Goal: Transaction & Acquisition: Purchase product/service

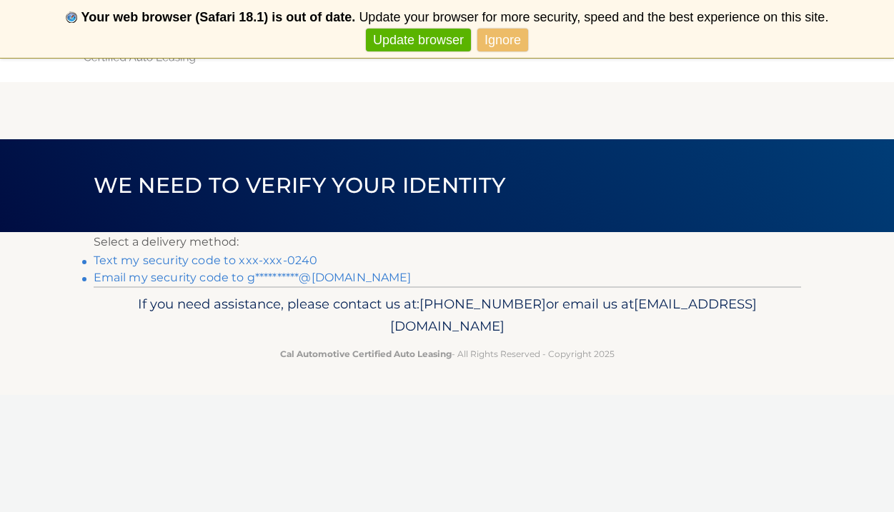
click at [266, 257] on link "Text my security code to xxx-xxx-0240" at bounding box center [206, 261] width 224 height 14
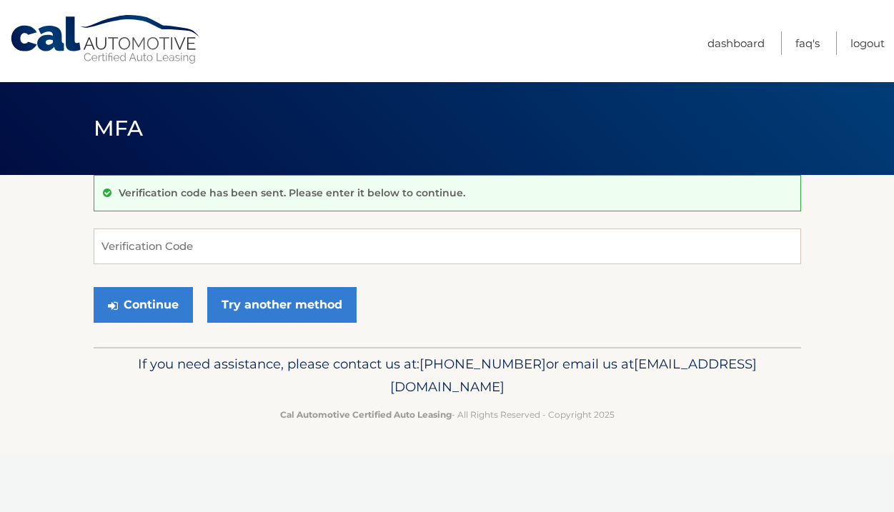
click at [215, 272] on form "Verification Code Continue Try another method" at bounding box center [447, 279] width 707 height 101
click at [226, 244] on input "Verification Code" at bounding box center [447, 247] width 707 height 36
type input "106586"
click at [142, 304] on button "Continue" at bounding box center [143, 305] width 99 height 36
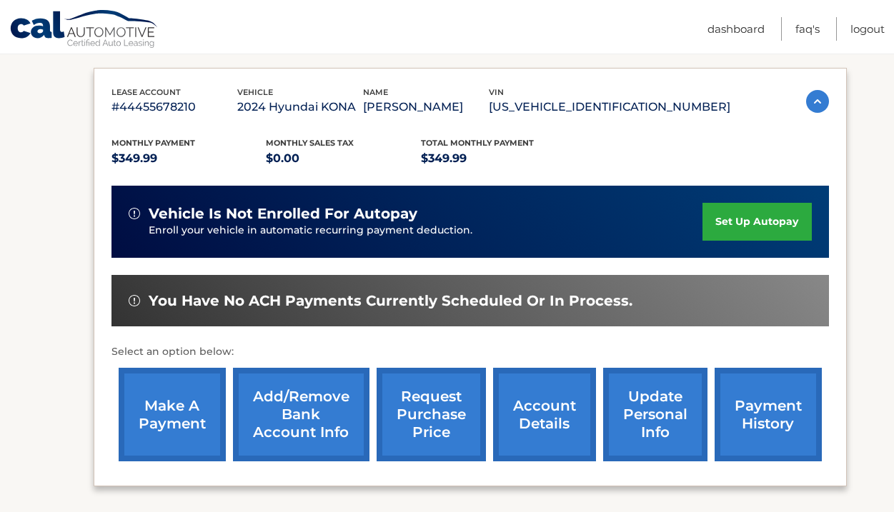
scroll to position [239, 0]
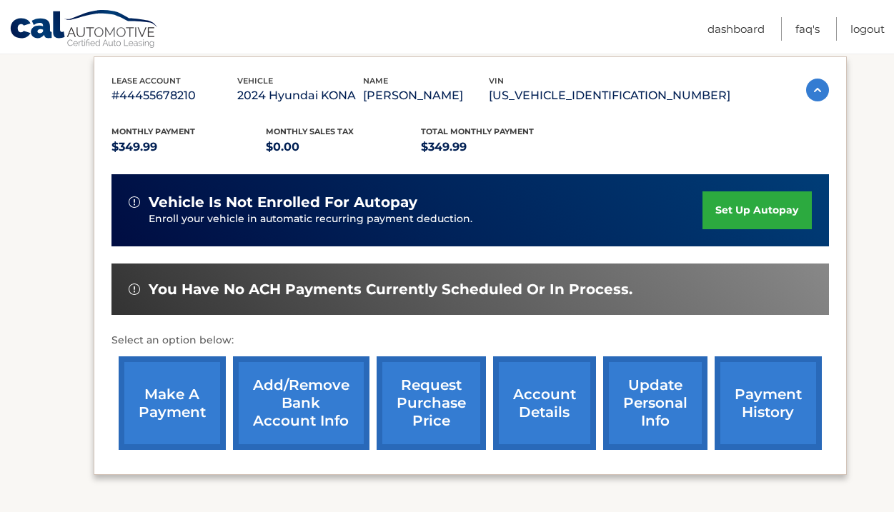
click at [159, 415] on link "make a payment" at bounding box center [172, 404] width 107 height 94
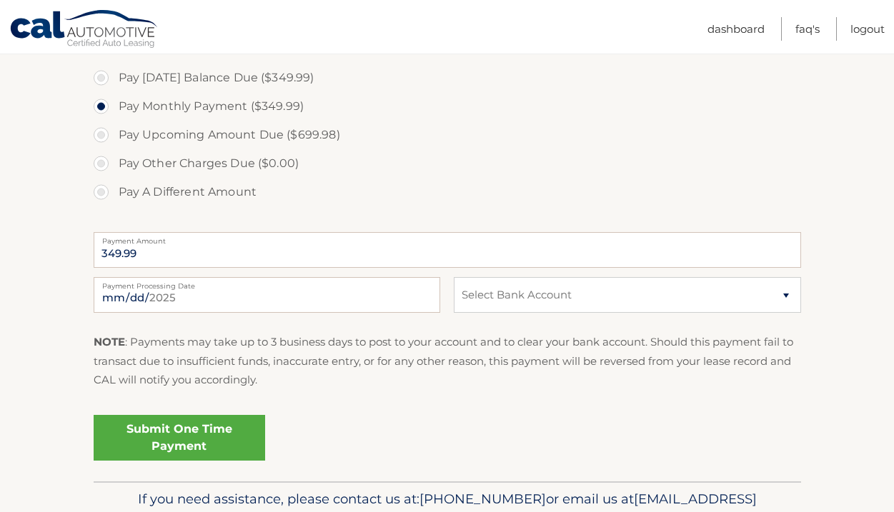
scroll to position [498, 0]
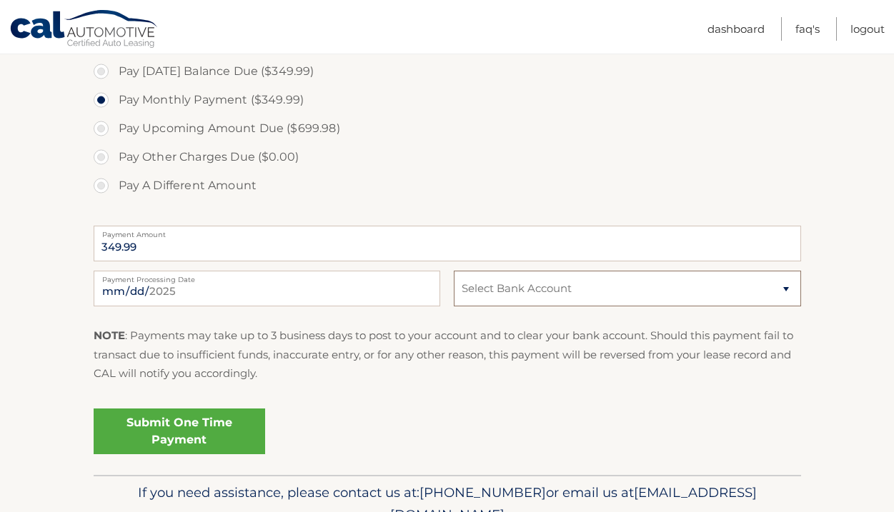
select select "ODMzMDI2NjgtODBiZC00NjNlLWFjYjAtZDEwZWVkY2FlYzI2"
click at [241, 424] on link "Submit One Time Payment" at bounding box center [179, 432] width 171 height 46
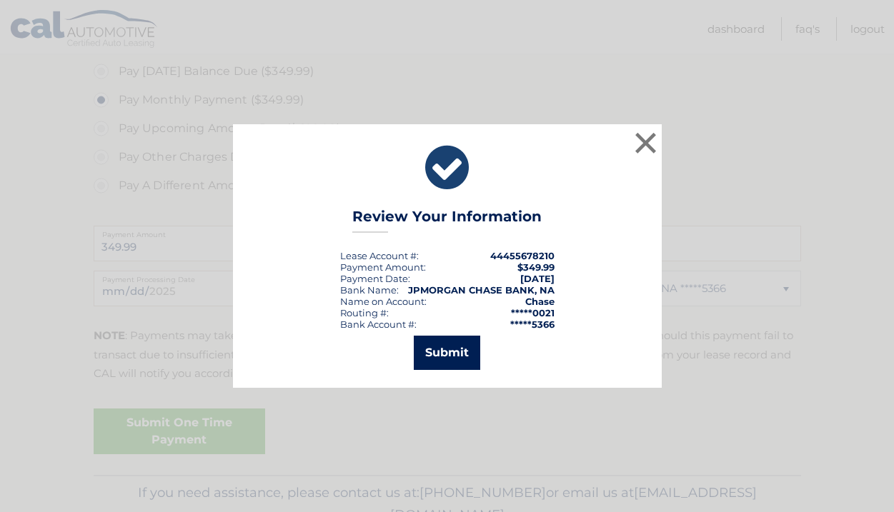
click at [459, 350] on button "Submit" at bounding box center [447, 353] width 66 height 34
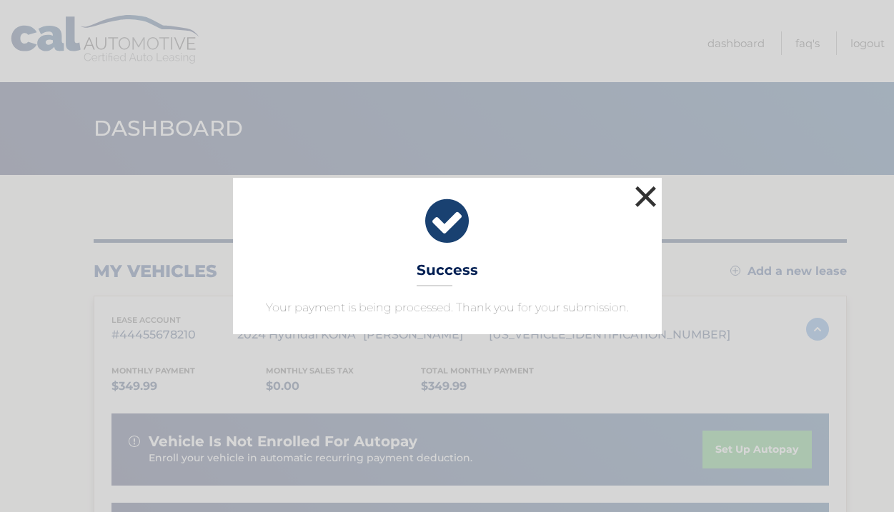
click at [646, 190] on button "×" at bounding box center [646, 196] width 29 height 29
